Goal: Check status: Check status

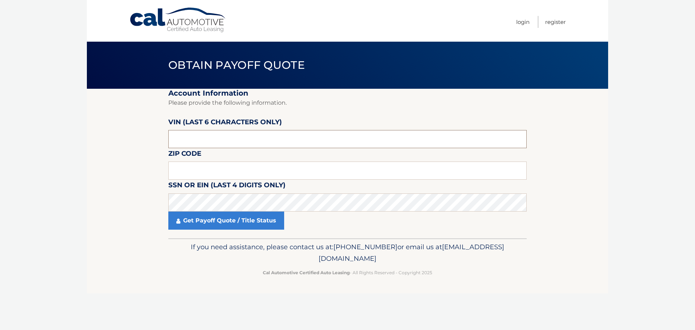
click at [226, 135] on input "text" at bounding box center [347, 139] width 359 height 18
type input "N*****"
type input "454953"
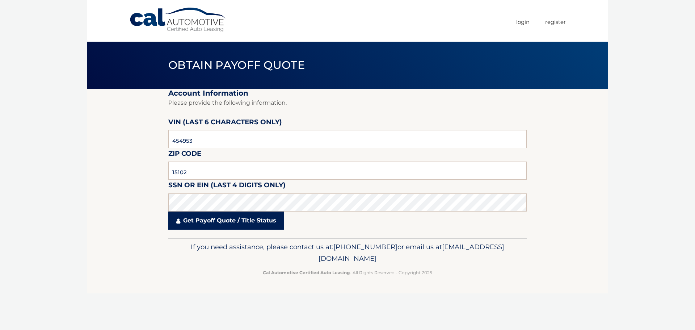
click at [232, 223] on link "Get Payoff Quote / Title Status" at bounding box center [226, 221] width 116 height 18
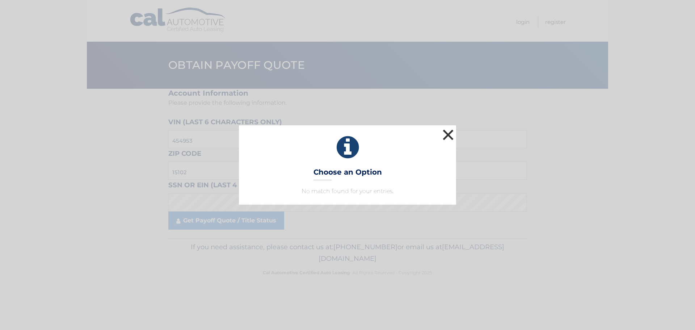
click at [445, 133] on button "×" at bounding box center [448, 134] width 14 height 14
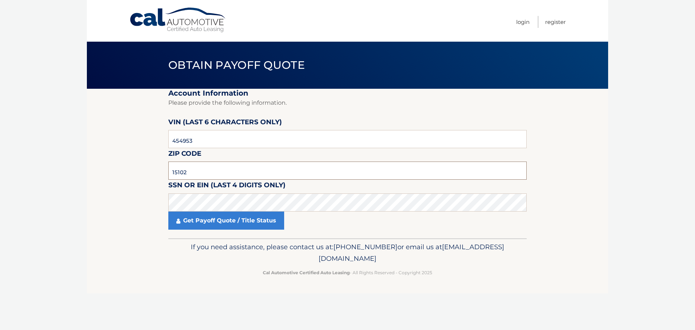
click at [206, 168] on input "15102" at bounding box center [347, 171] width 359 height 18
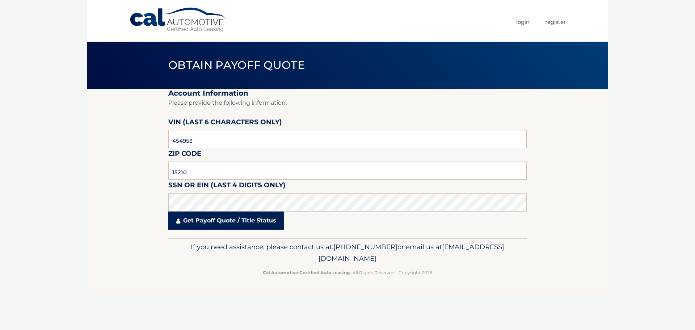
click at [225, 219] on link "Get Payoff Quote / Title Status" at bounding box center [226, 221] width 116 height 18
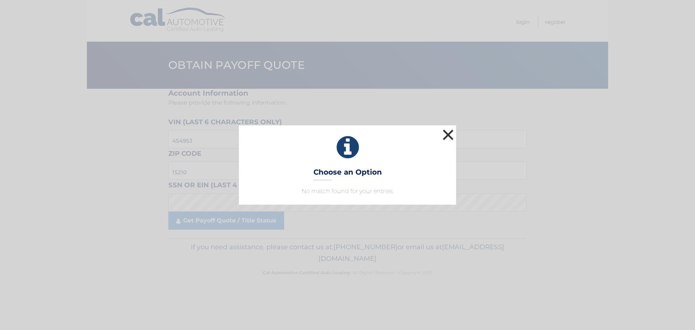
click at [448, 139] on button "×" at bounding box center [448, 134] width 14 height 14
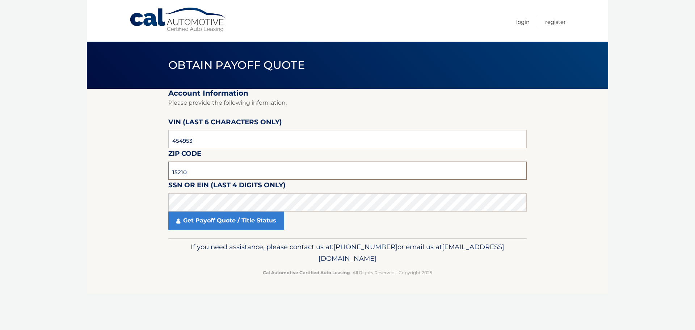
click at [233, 164] on input "15210" at bounding box center [347, 171] width 359 height 18
click at [199, 171] on input "15210" at bounding box center [347, 171] width 359 height 18
click at [214, 172] on input "15210" at bounding box center [347, 171] width 359 height 18
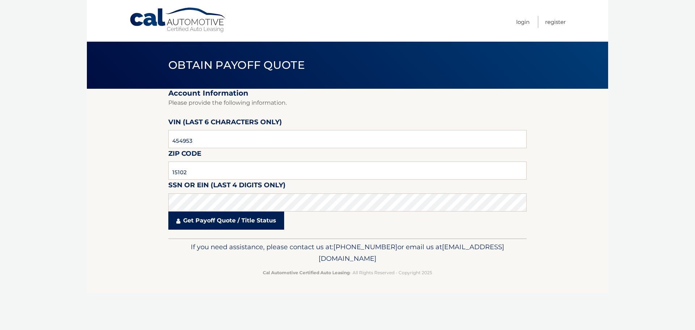
click at [224, 225] on link "Get Payoff Quote / Title Status" at bounding box center [226, 221] width 116 height 18
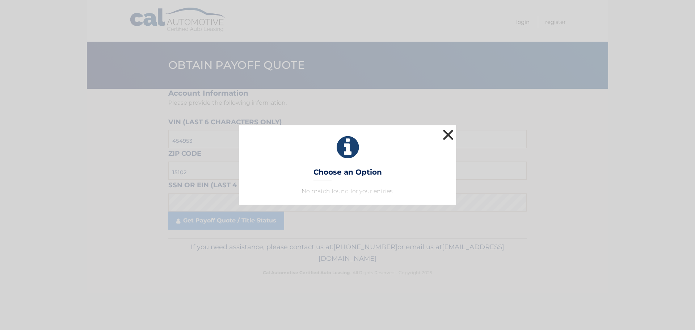
click at [447, 132] on button "×" at bounding box center [448, 134] width 14 height 14
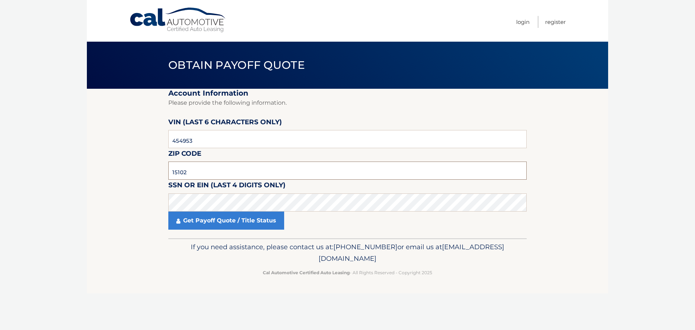
click at [210, 171] on input "15102" at bounding box center [347, 171] width 359 height 18
type input "1"
click at [199, 168] on input "text" at bounding box center [347, 171] width 359 height 18
type input "15210"
drag, startPoint x: 99, startPoint y: 160, endPoint x: 109, endPoint y: 160, distance: 10.5
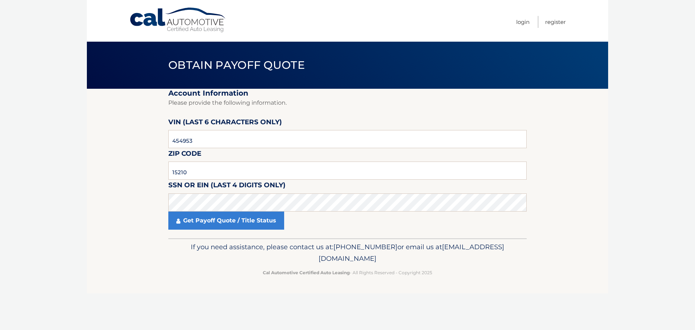
click at [99, 160] on section "Account Information Please provide the following information. [PERSON_NAME] (la…" at bounding box center [348, 164] width 522 height 150
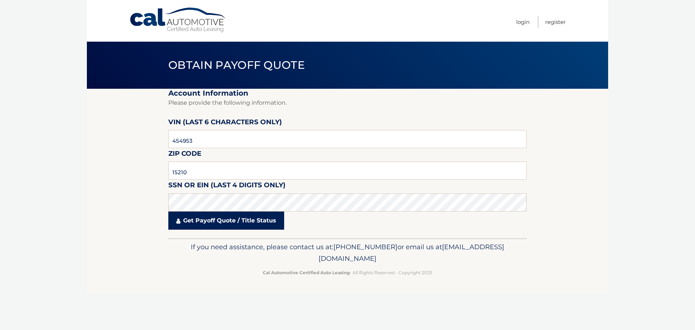
click at [235, 222] on link "Get Payoff Quote / Title Status" at bounding box center [226, 221] width 116 height 18
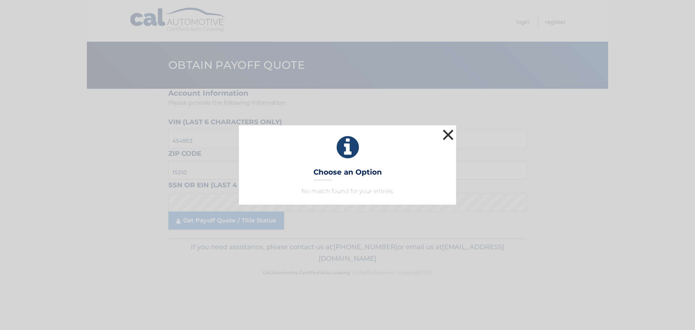
click at [448, 134] on button "×" at bounding box center [448, 134] width 14 height 14
